Goal: Task Accomplishment & Management: Use online tool/utility

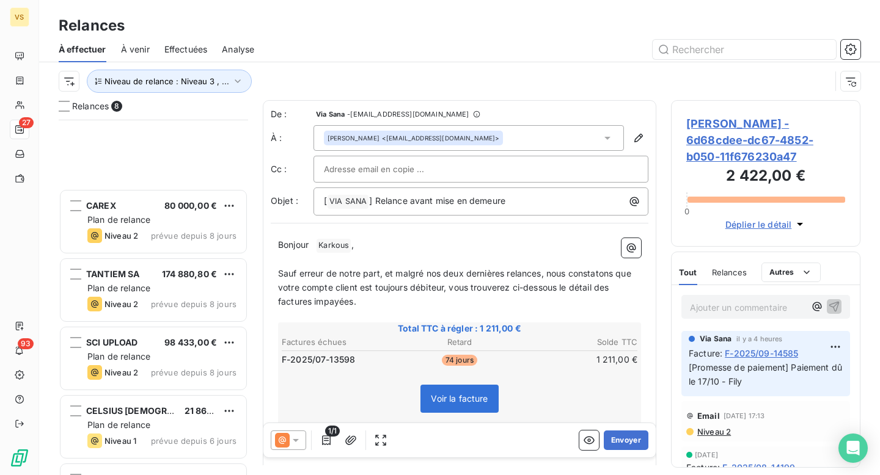
scroll to position [356, 189]
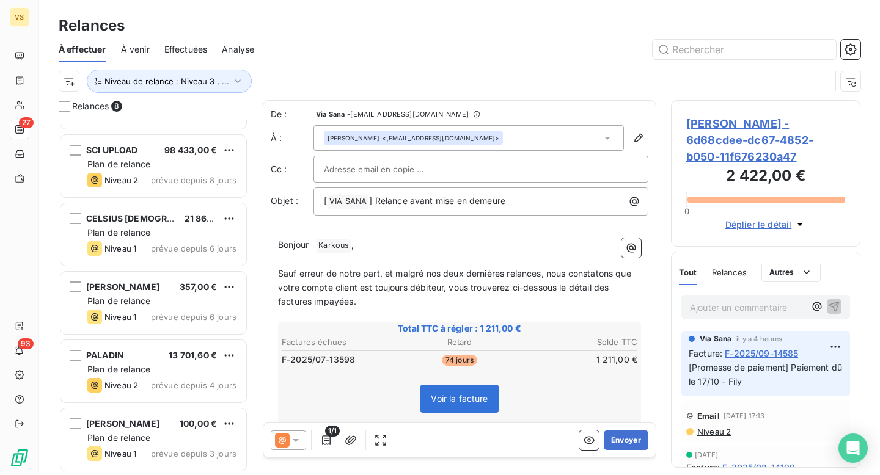
click at [270, 70] on div "Niveau de relance : Niveau 3 , ..." at bounding box center [445, 81] width 772 height 23
click at [188, 75] on button "Niveau de relance : Niveau 3 , ..." at bounding box center [169, 81] width 165 height 23
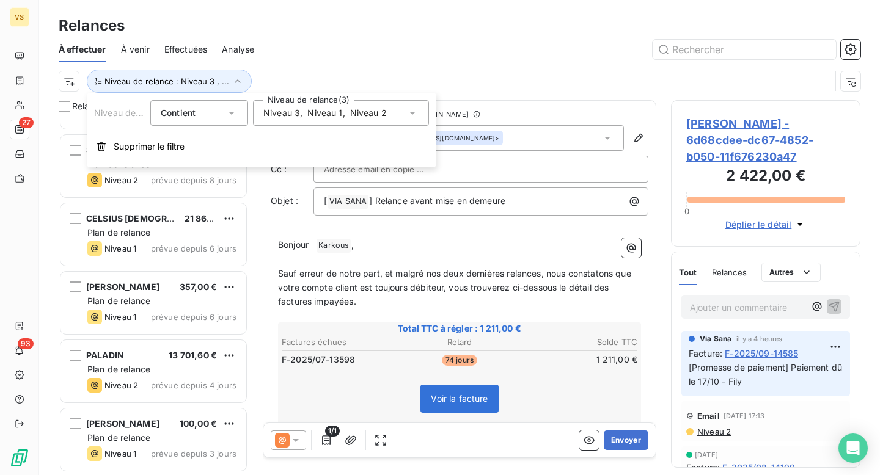
click at [335, 78] on div "Niveau de relance : Niveau 3 , ..." at bounding box center [445, 81] width 772 height 23
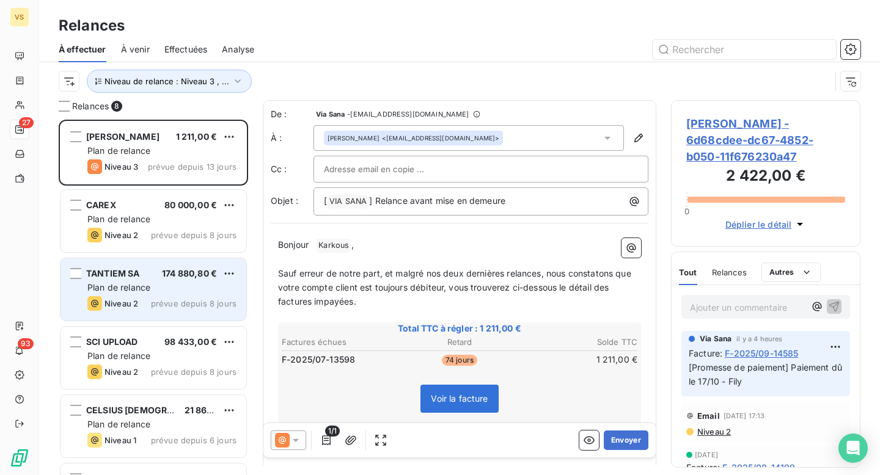
scroll to position [33, 0]
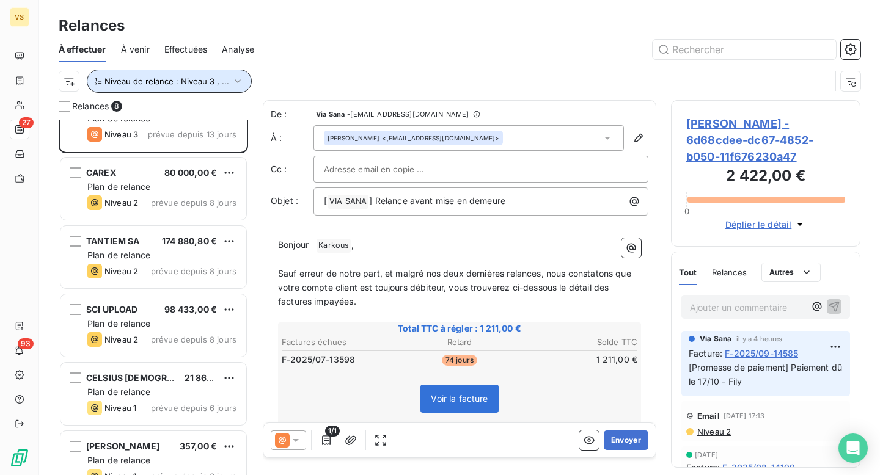
click at [205, 89] on button "Niveau de relance : Niveau 3 , ..." at bounding box center [169, 81] width 165 height 23
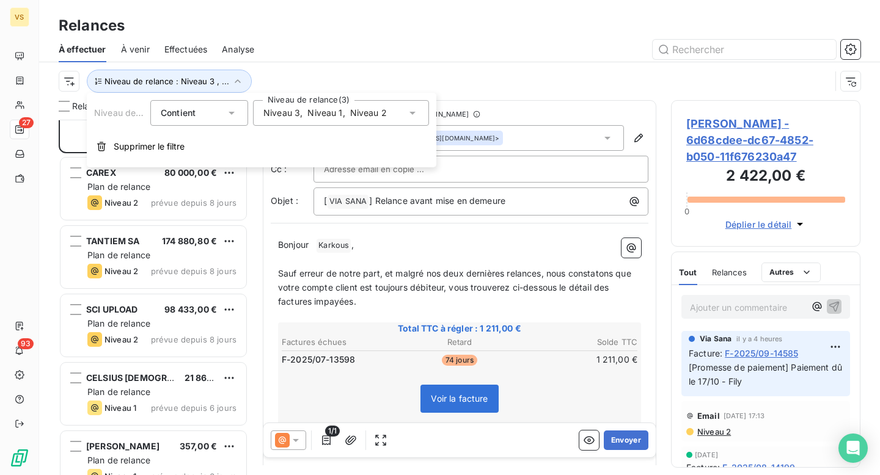
click at [321, 117] on span "Niveau 1" at bounding box center [324, 113] width 35 height 12
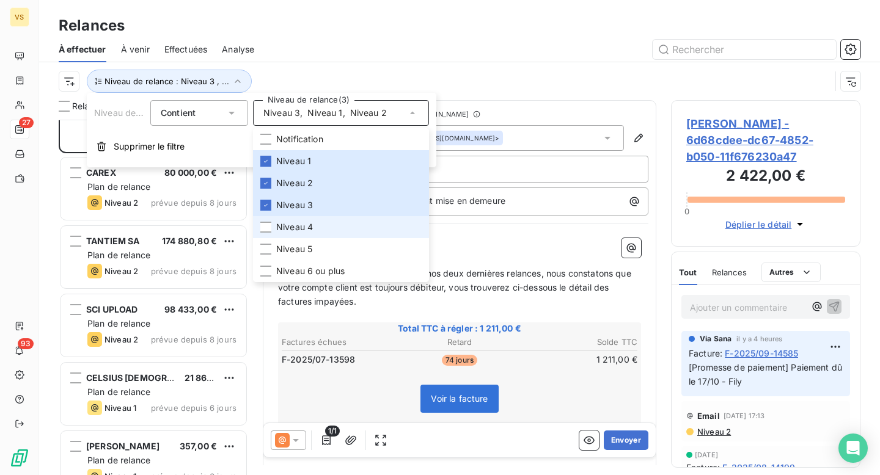
click at [323, 227] on li "Niveau 4" at bounding box center [341, 227] width 176 height 22
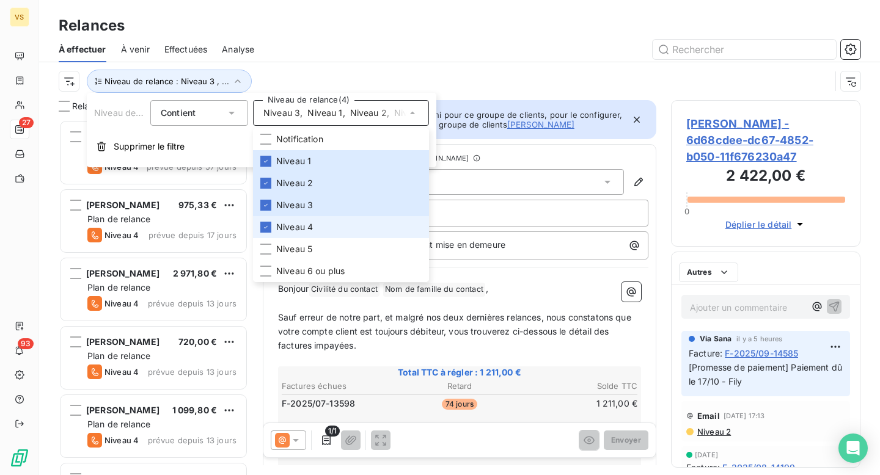
scroll to position [356, 189]
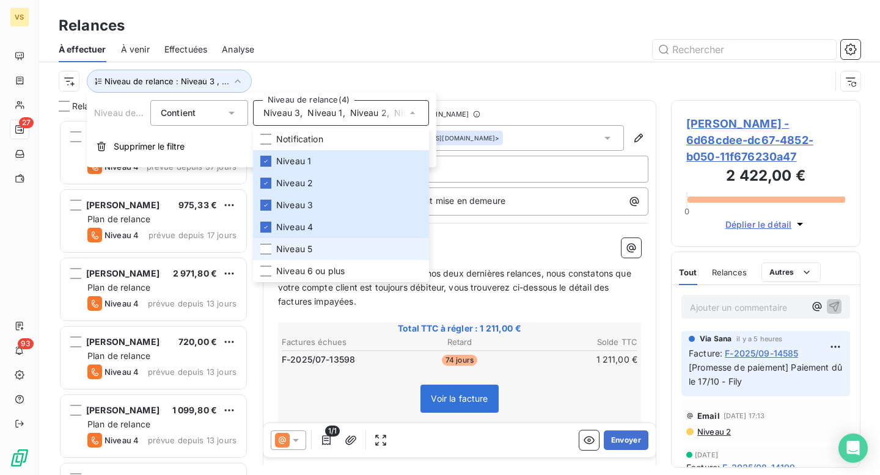
click at [319, 249] on li "Niveau 5" at bounding box center [341, 249] width 176 height 22
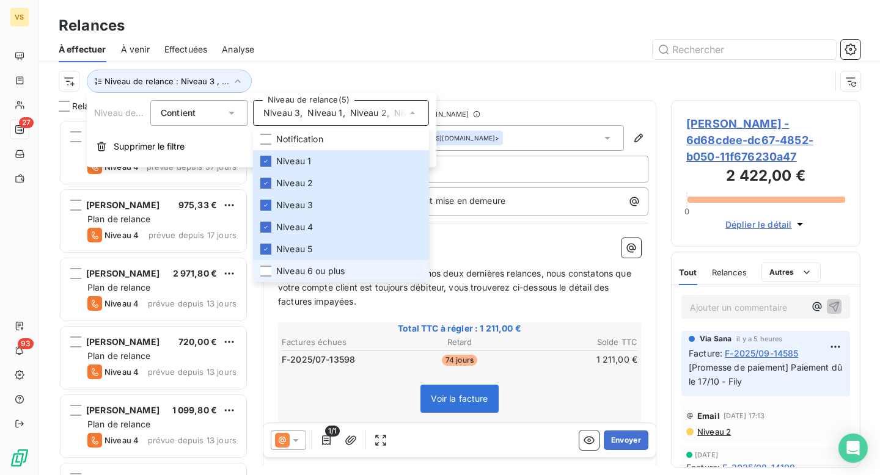
click at [330, 266] on span "Niveau 6 ou plus" at bounding box center [310, 271] width 68 height 12
click at [472, 71] on div "Niveau de relance : Niveau 3 , ..." at bounding box center [445, 81] width 772 height 23
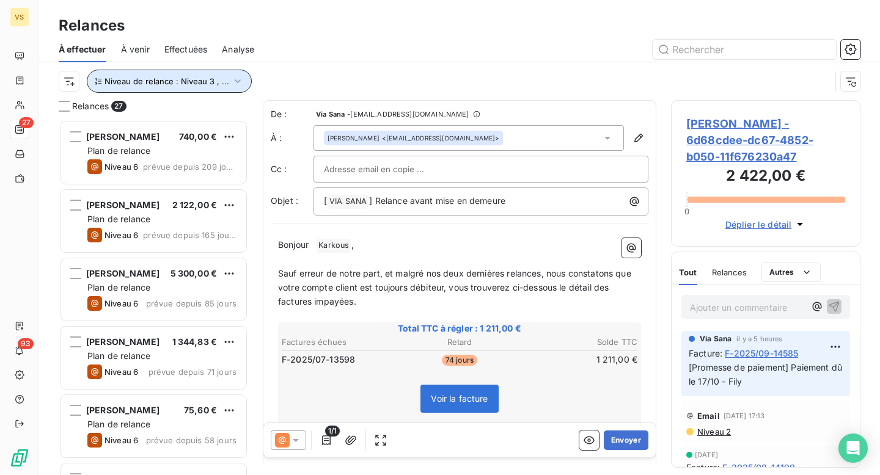
click at [180, 89] on button "Niveau de relance : Niveau 3 , ..." at bounding box center [169, 81] width 165 height 23
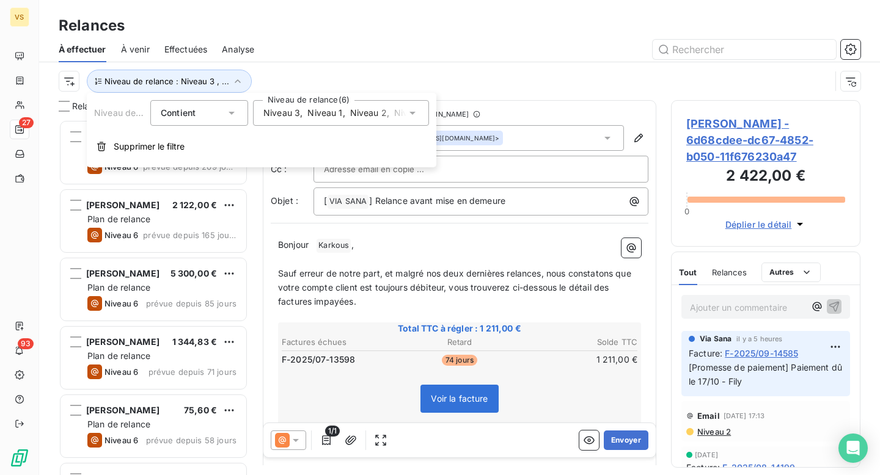
click at [329, 110] on span "Niveau 1" at bounding box center [324, 113] width 35 height 12
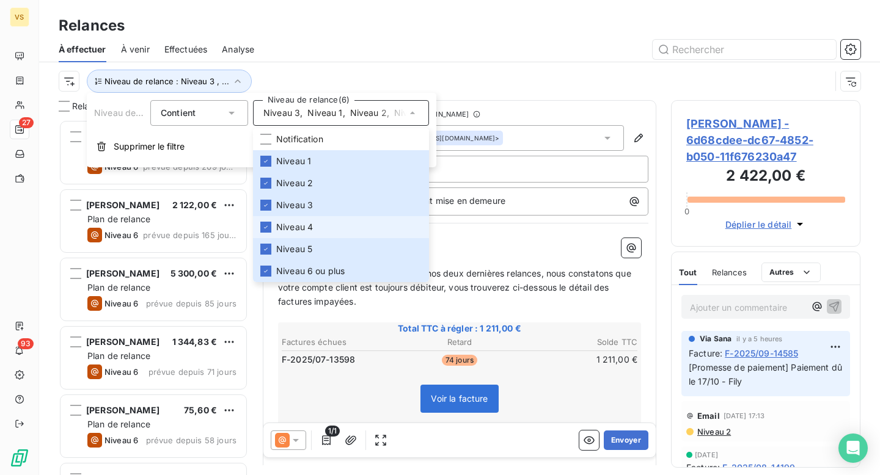
click at [323, 236] on li "Niveau 4" at bounding box center [341, 227] width 176 height 22
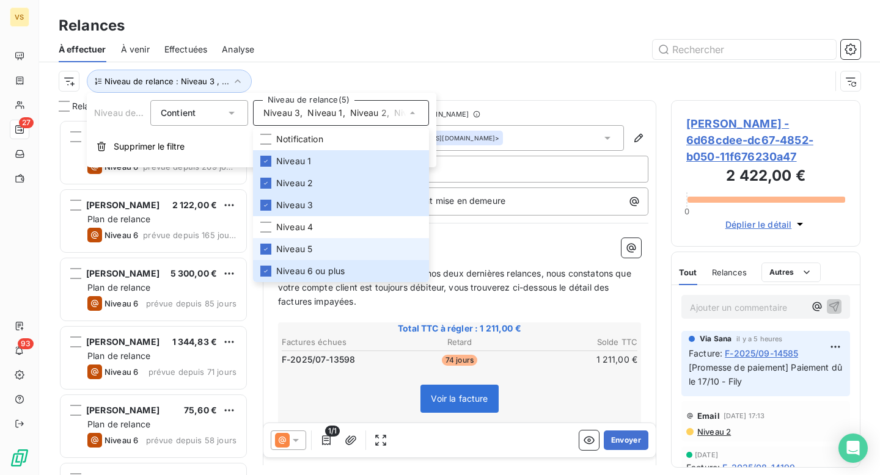
click at [323, 250] on li "Niveau 5" at bounding box center [341, 249] width 176 height 22
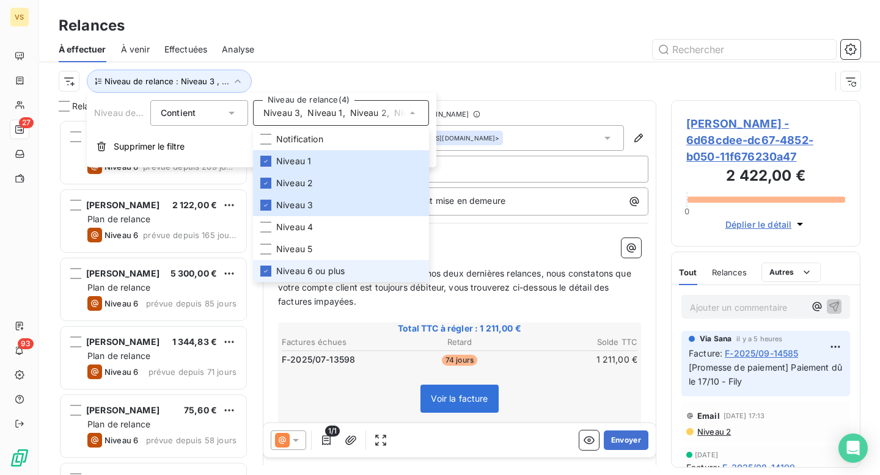
click at [321, 263] on li "Niveau 6 ou plus" at bounding box center [341, 271] width 176 height 22
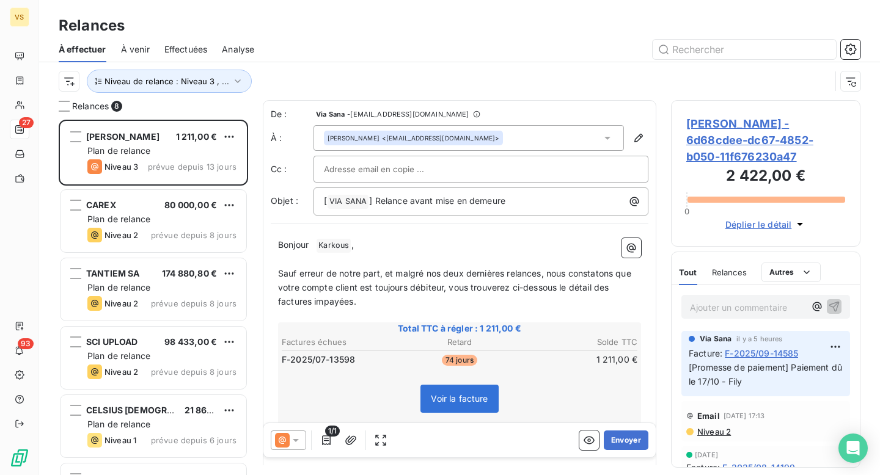
click at [431, 29] on div "Relances" at bounding box center [459, 26] width 841 height 22
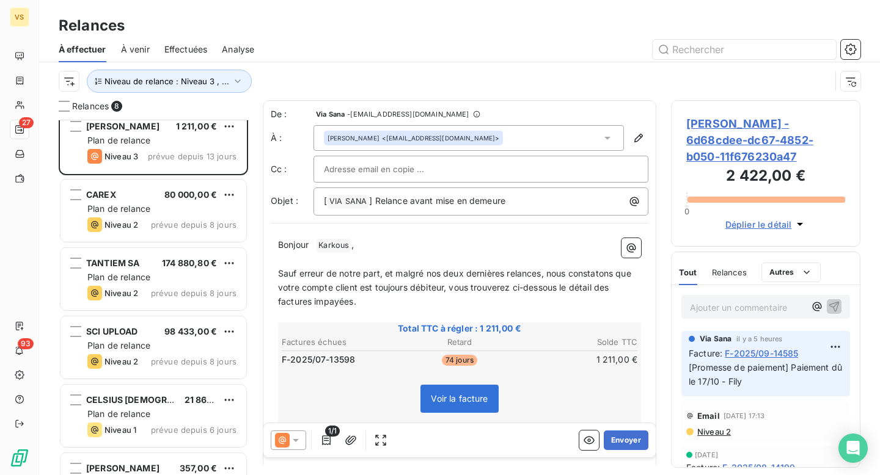
scroll to position [0, 0]
